Goal: Book appointment/travel/reservation

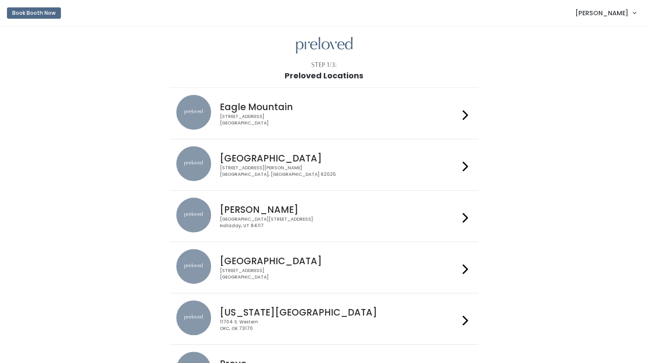
click at [459, 165] on div "1500 Troy Road, Unit A‑B Edwardsville, IL 62025" at bounding box center [340, 171] width 240 height 13
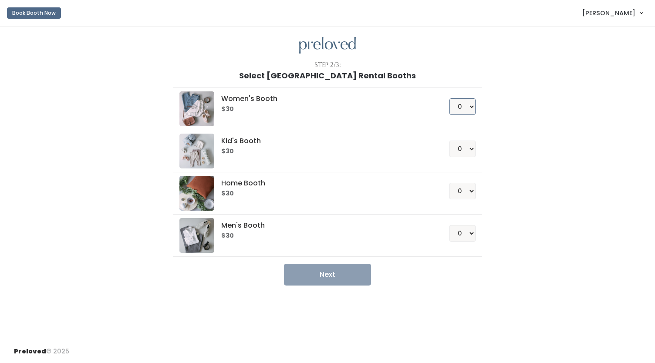
click at [470, 107] on select "0 1 2 3 4" at bounding box center [462, 106] width 26 height 17
select select "1"
click at [449, 98] on select "0 1 2 3 4" at bounding box center [462, 106] width 26 height 17
click at [331, 277] on button "Next" at bounding box center [327, 275] width 87 height 22
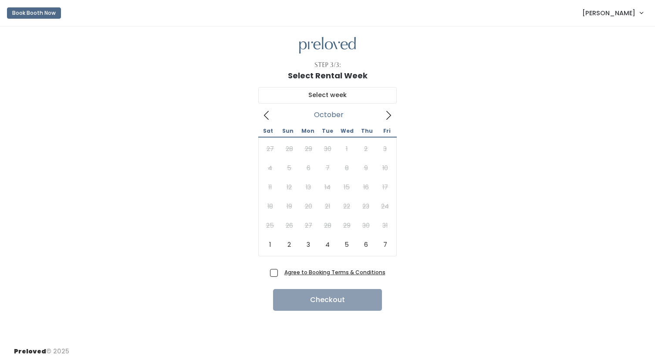
click at [390, 114] on icon at bounding box center [389, 116] width 10 height 10
click at [44, 12] on button "Book Booth Now" at bounding box center [34, 12] width 54 height 11
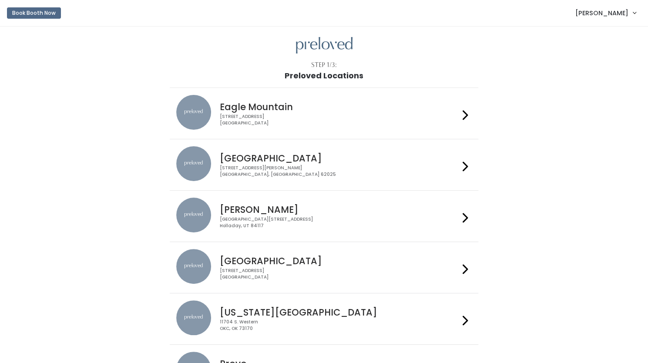
click at [332, 154] on h4 "[GEOGRAPHIC_DATA]" at bounding box center [340, 158] width 240 height 10
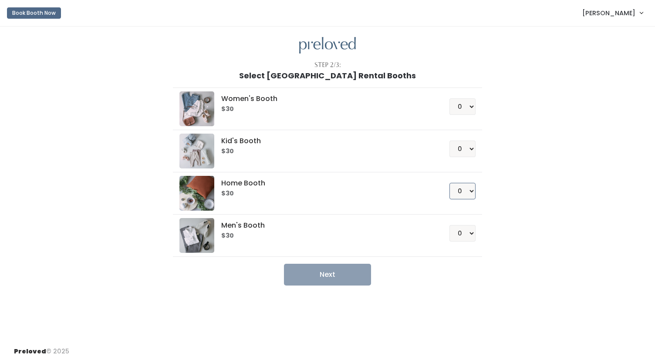
click at [467, 187] on select "0 1 2 3 4" at bounding box center [462, 191] width 26 height 17
select select "1"
click at [449, 183] on select "0 1 2 3 4" at bounding box center [462, 191] width 26 height 17
click at [321, 273] on button "Next" at bounding box center [327, 275] width 87 height 22
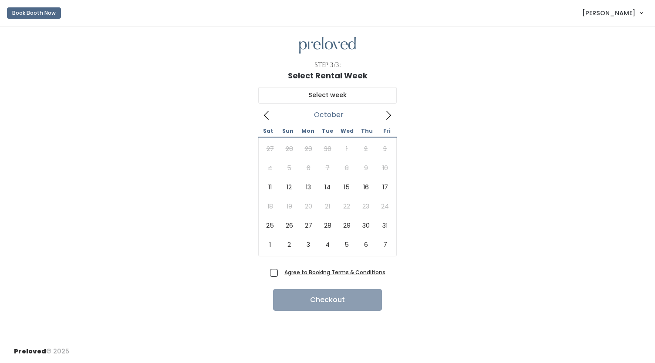
click at [388, 114] on icon at bounding box center [389, 116] width 10 height 10
click at [29, 13] on button "Book Booth Now" at bounding box center [34, 12] width 54 height 11
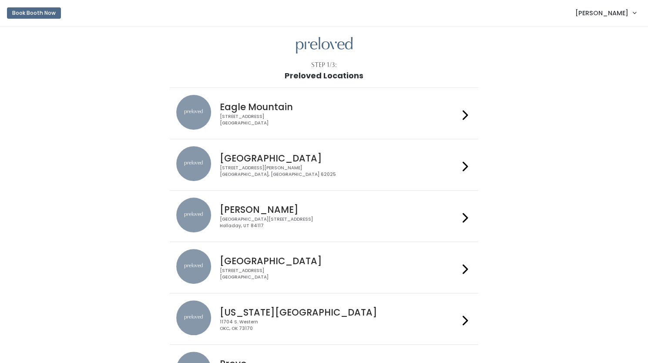
click at [619, 15] on span "[PERSON_NAME]" at bounding box center [602, 13] width 53 height 10
click at [595, 34] on link "My bookings" at bounding box center [606, 35] width 78 height 16
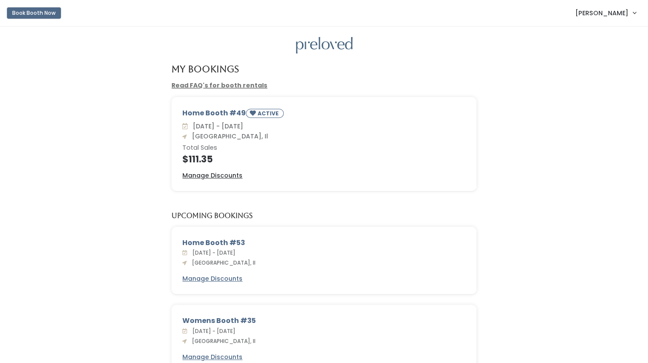
click at [47, 12] on button "Book Booth Now" at bounding box center [34, 12] width 54 height 11
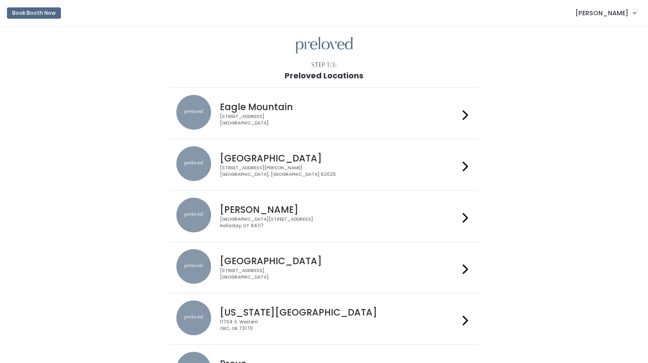
click at [385, 170] on div "1500 Troy Road, Unit A‑B Edwardsville, IL 62025" at bounding box center [340, 171] width 240 height 13
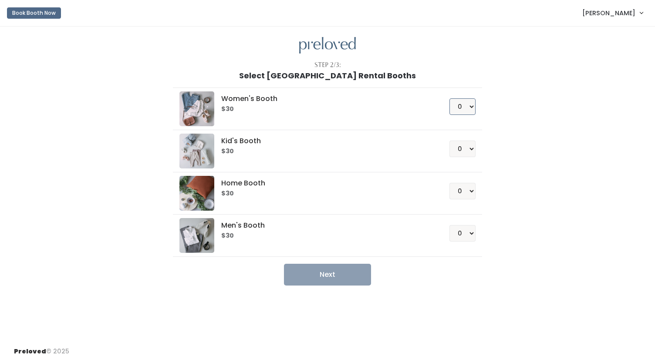
click at [470, 101] on select "0 1 2 3 4" at bounding box center [462, 106] width 26 height 17
select select "1"
click at [449, 98] on select "0 1 2 3 4" at bounding box center [462, 106] width 26 height 17
click at [331, 272] on button "Next" at bounding box center [327, 275] width 87 height 22
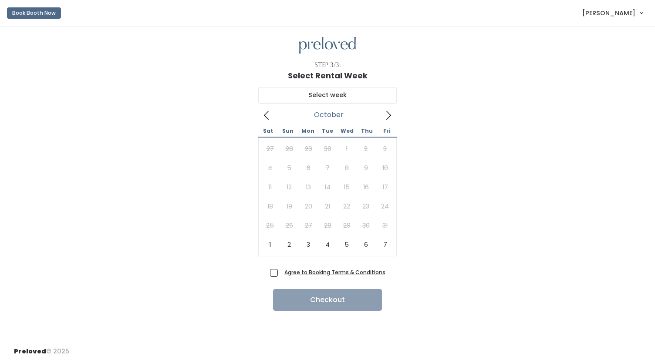
click at [390, 115] on icon at bounding box center [389, 116] width 10 height 10
click at [44, 13] on button "Book Booth Now" at bounding box center [34, 12] width 54 height 11
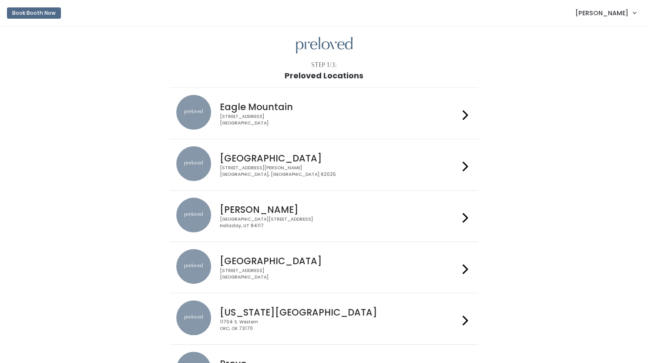
click at [350, 163] on div "[GEOGRAPHIC_DATA] [STREET_ADDRESS][PERSON_NAME]" at bounding box center [337, 161] width 243 height 31
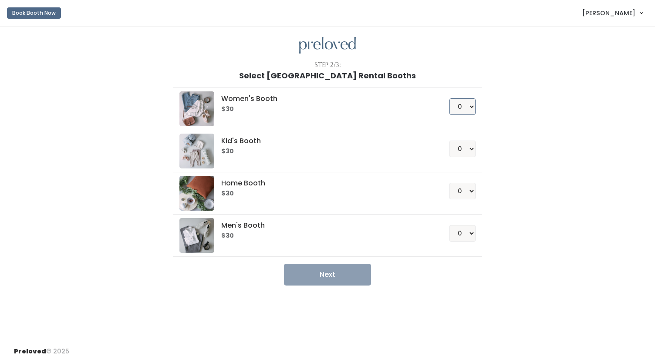
click at [472, 105] on select "0 1 2 3 4" at bounding box center [462, 106] width 26 height 17
select select "1"
click at [449, 98] on select "0 1 2 3 4" at bounding box center [462, 106] width 26 height 17
click at [330, 268] on button "Next" at bounding box center [327, 275] width 87 height 22
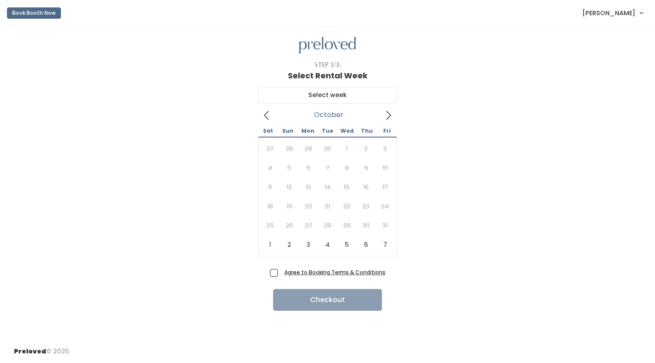
click at [387, 117] on icon at bounding box center [389, 116] width 10 height 10
click at [34, 15] on button "Book Booth Now" at bounding box center [34, 12] width 54 height 11
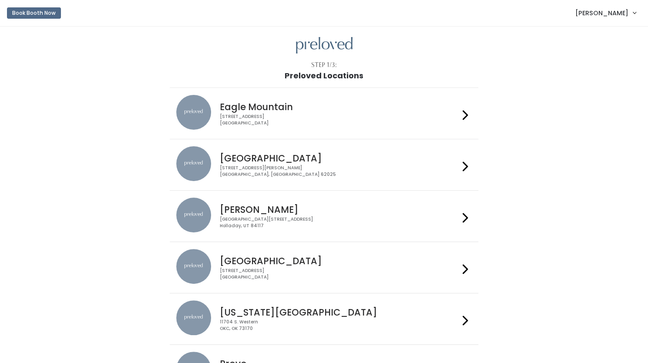
click at [611, 14] on span "[PERSON_NAME]" at bounding box center [602, 13] width 53 height 10
click at [591, 36] on link "My bookings" at bounding box center [606, 35] width 78 height 16
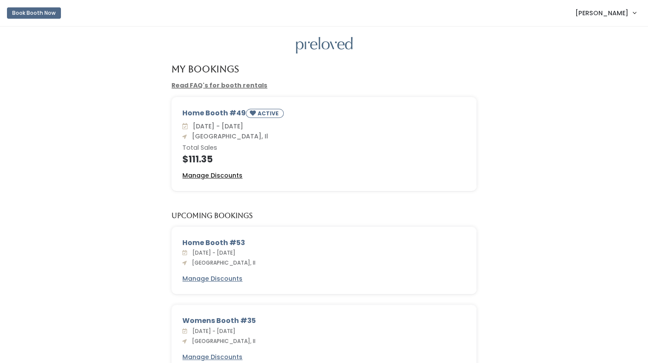
click at [221, 174] on u "Manage Discounts" at bounding box center [212, 175] width 60 height 9
